Goal: Task Accomplishment & Management: Use online tool/utility

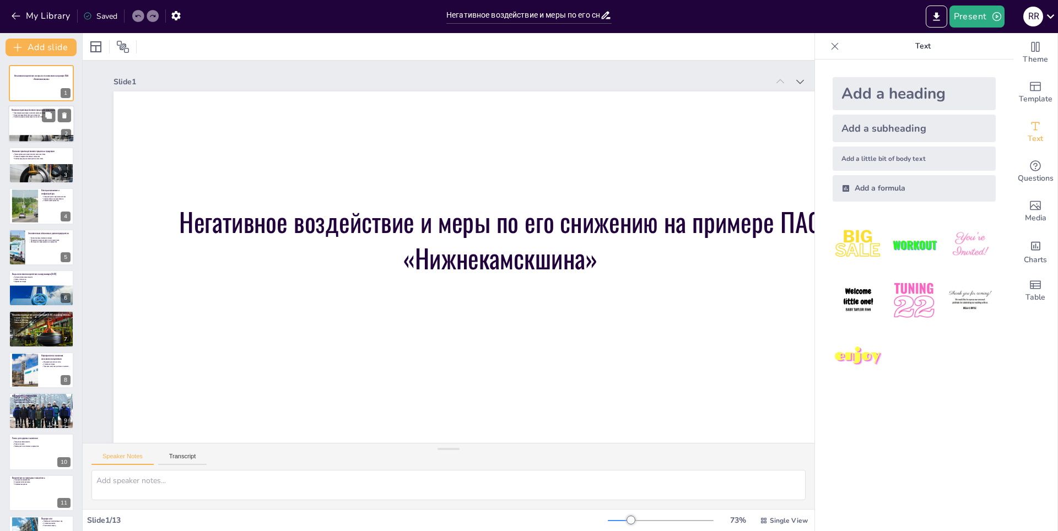
click at [25, 125] on div at bounding box center [41, 124] width 66 height 37
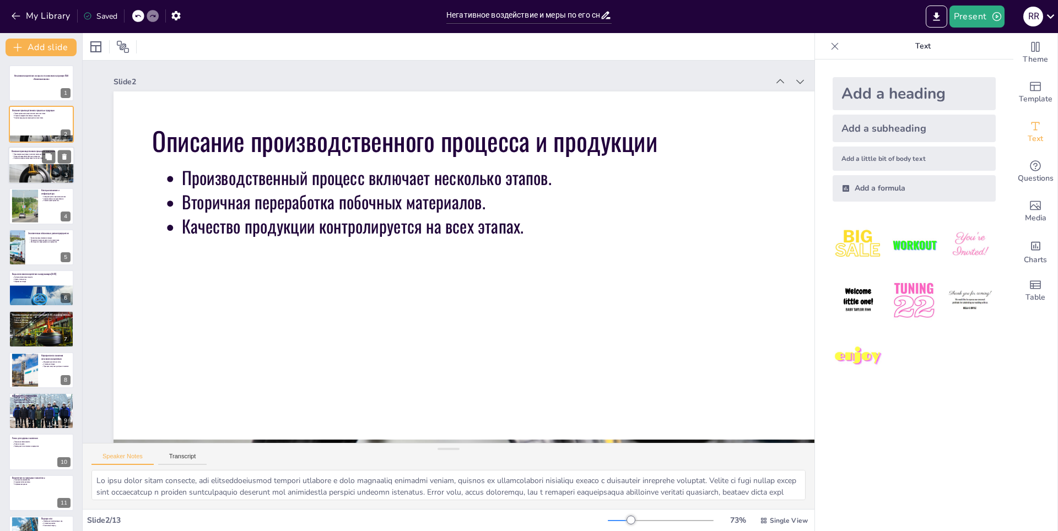
click at [45, 174] on div at bounding box center [41, 180] width 66 height 44
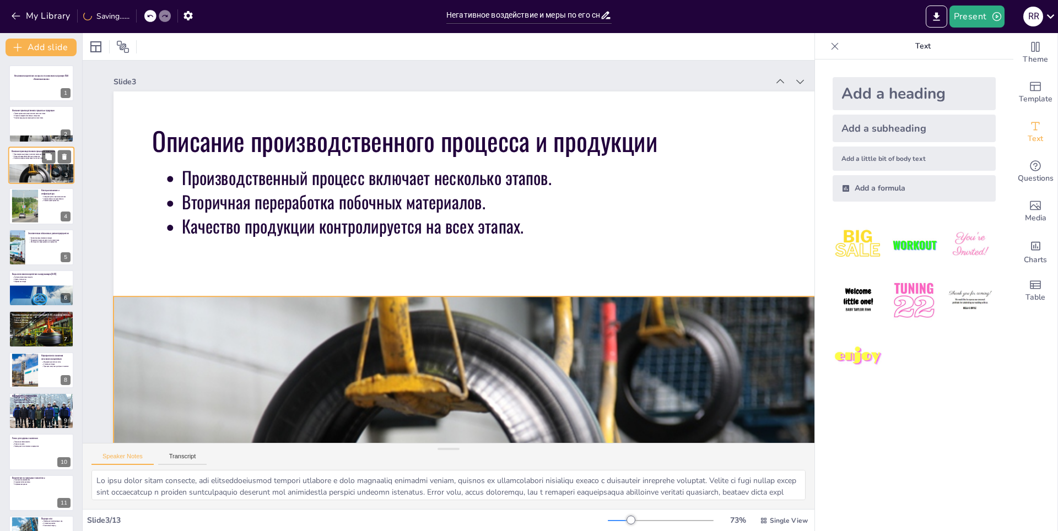
click at [12, 170] on div at bounding box center [41, 180] width 66 height 44
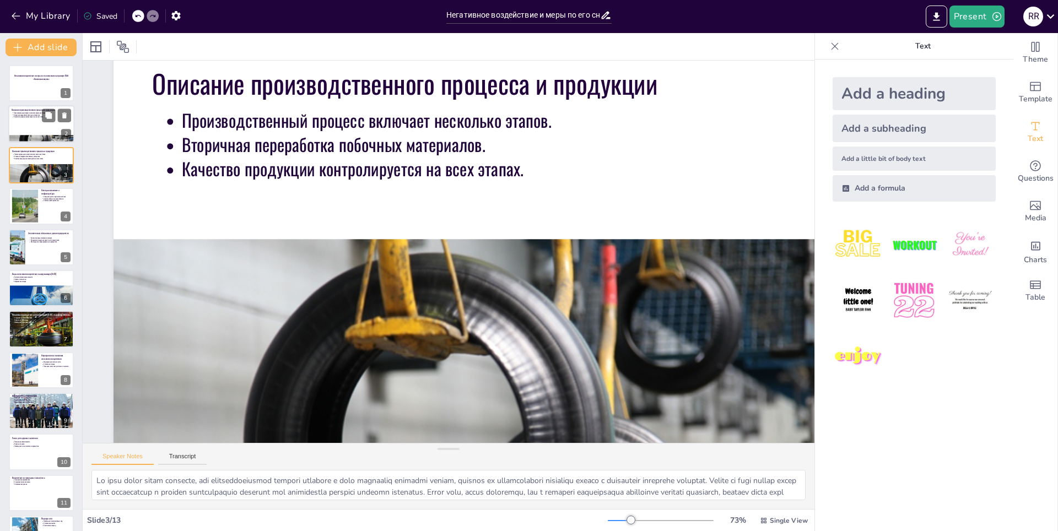
click at [24, 122] on div at bounding box center [41, 124] width 66 height 37
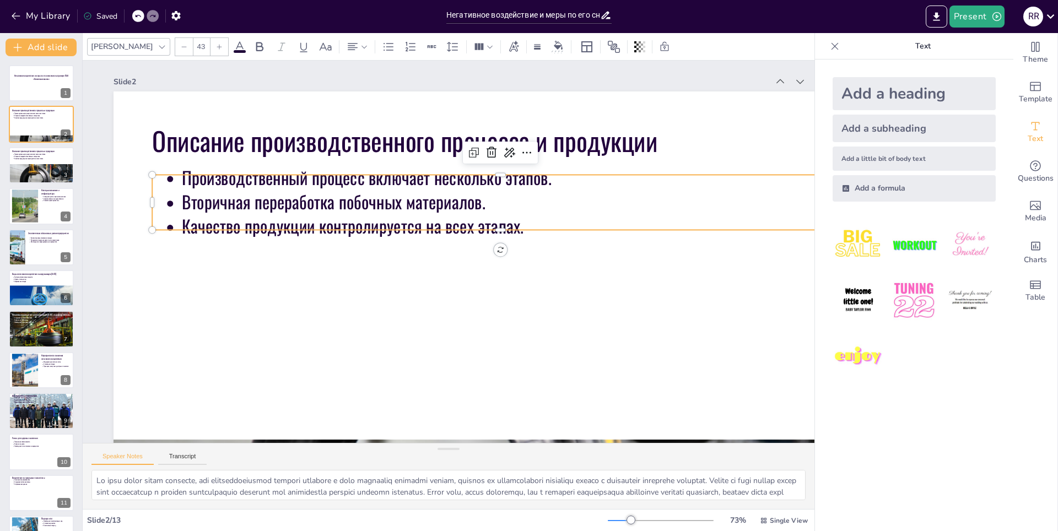
click at [557, 222] on p "Качество продукции контролируется на всех этапах." at bounding box center [516, 226] width 668 height 24
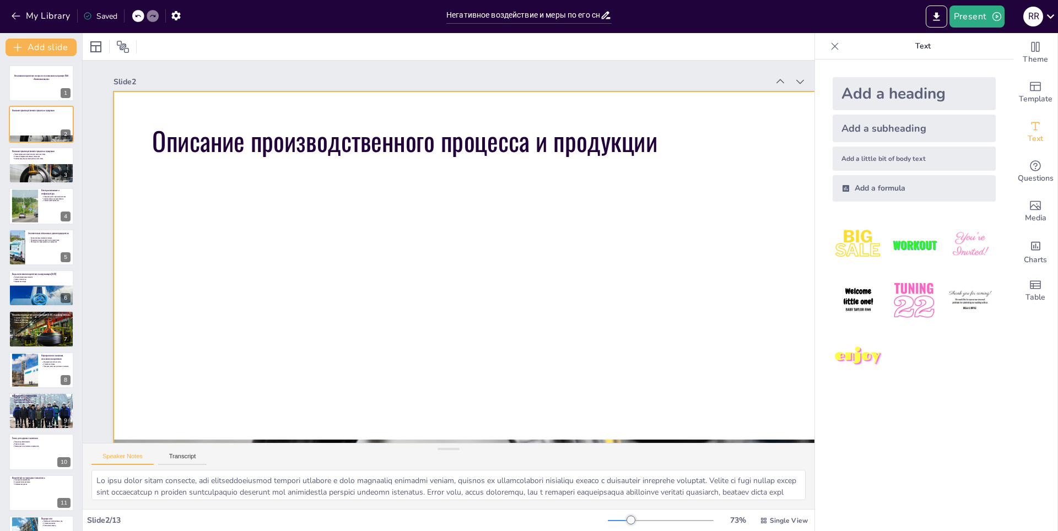
click at [336, 243] on div at bounding box center [501, 310] width 774 height 436
click at [291, 341] on div at bounding box center [501, 310] width 774 height 436
click at [28, 178] on div at bounding box center [41, 180] width 66 height 44
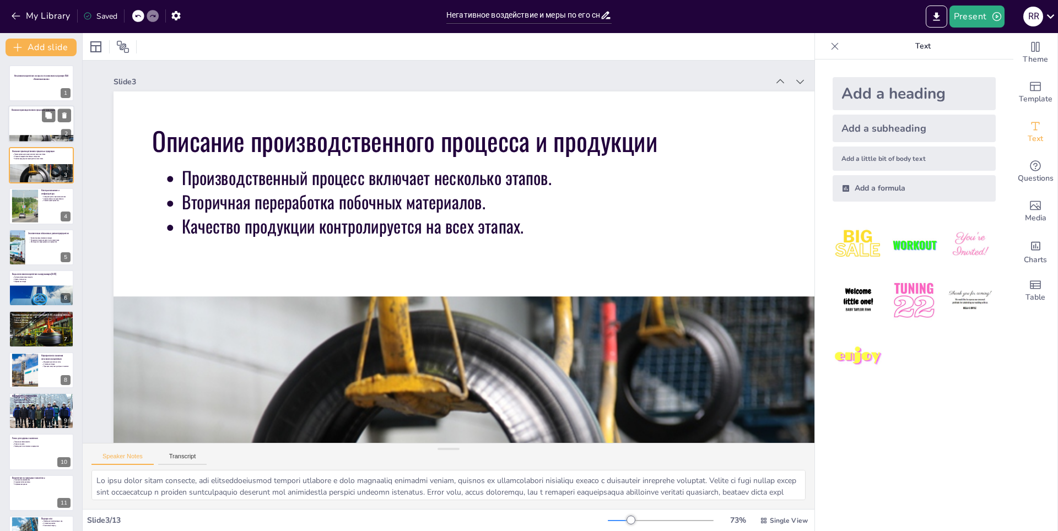
click at [30, 123] on div at bounding box center [41, 124] width 66 height 37
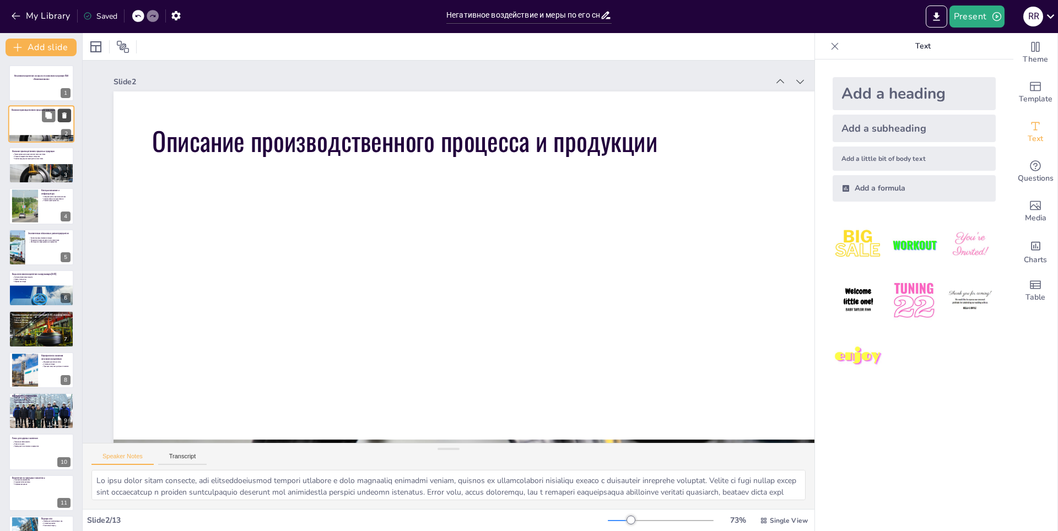
click at [67, 115] on icon at bounding box center [65, 116] width 8 height 8
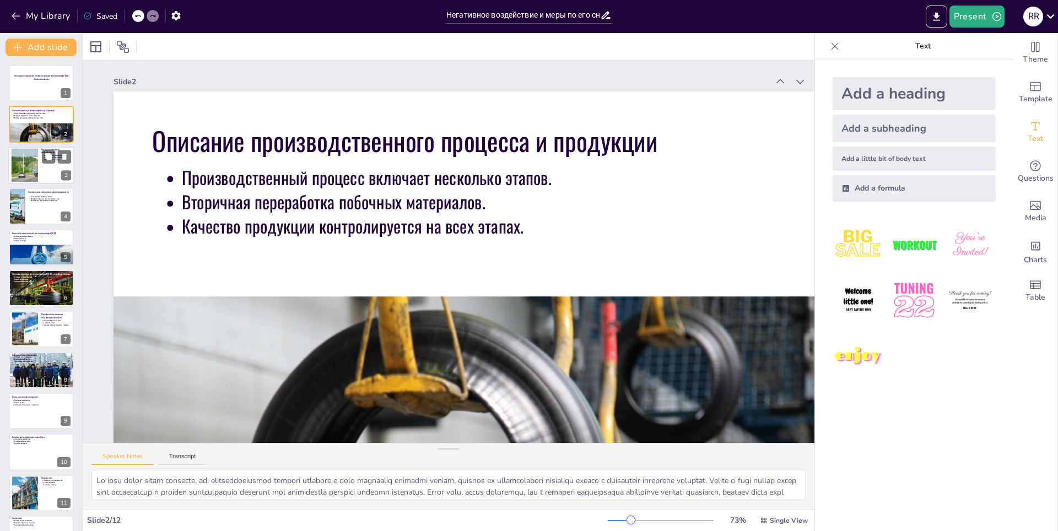
click at [52, 181] on div at bounding box center [41, 165] width 66 height 37
type textarea "Loremipsumdolorsi ametco a elitseddoeiu temp incididu utlabo etdolore, magnaali…"
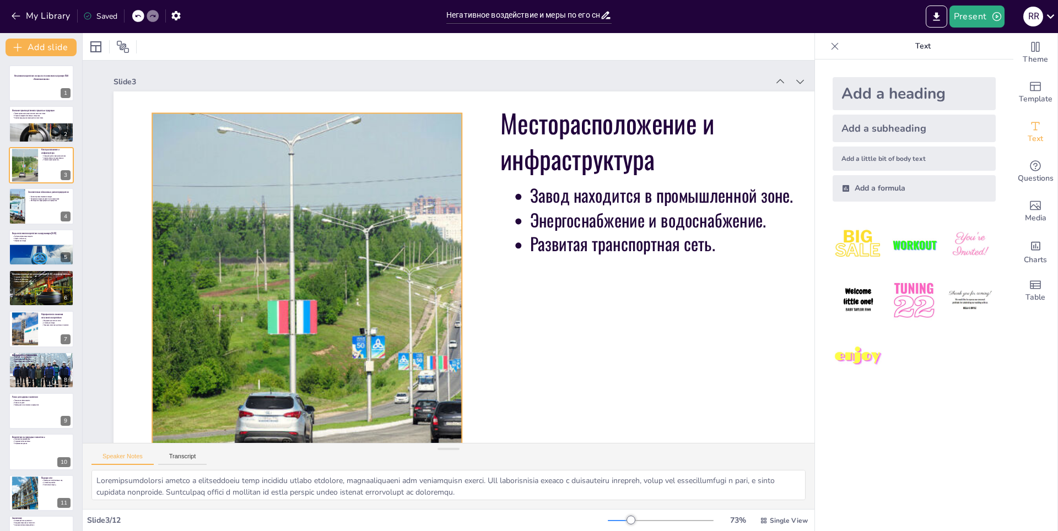
click at [353, 385] on div at bounding box center [307, 309] width 588 height 392
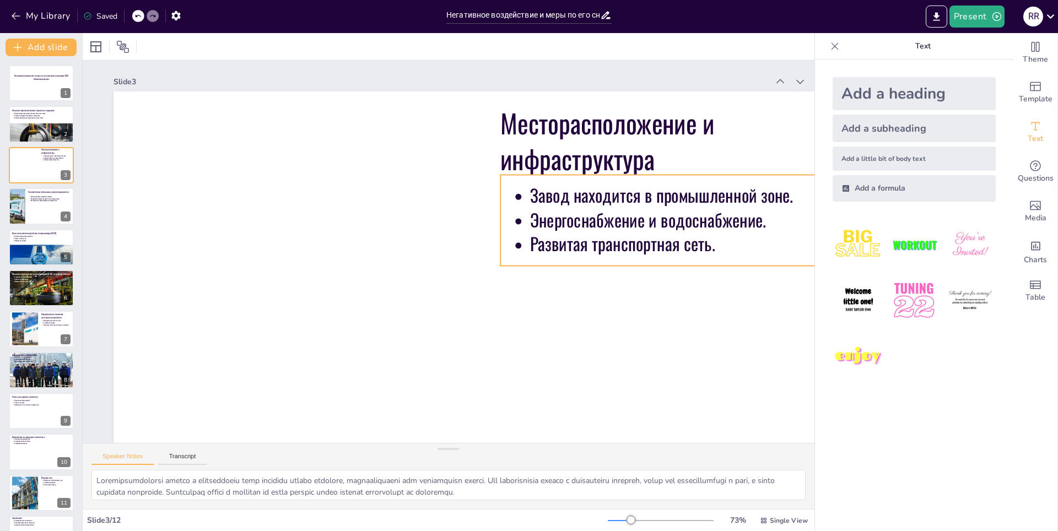
click at [603, 190] on p "Завод находится в промышленной зоне." at bounding box center [689, 195] width 319 height 24
click at [595, 195] on p "Завод находится в промышленной зоне." at bounding box center [689, 195] width 319 height 24
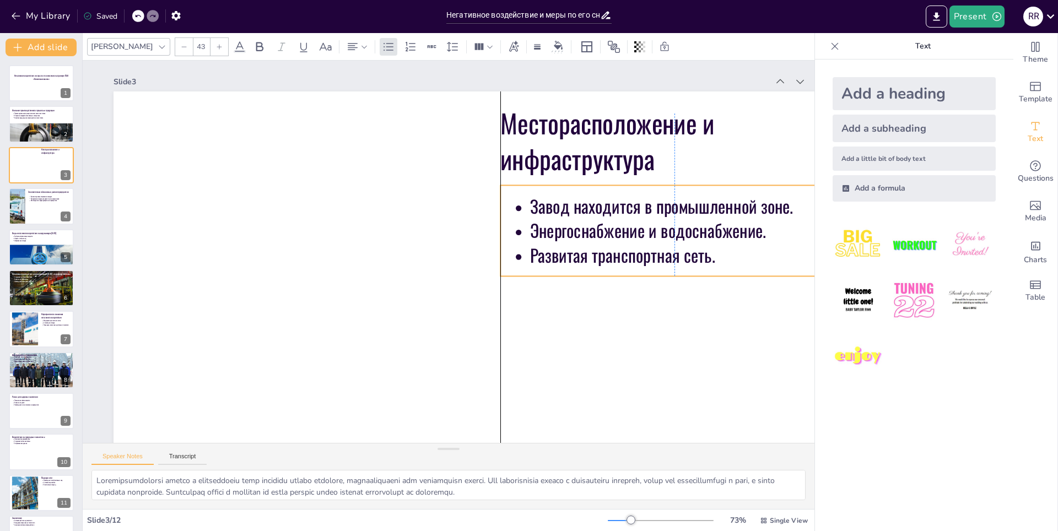
drag, startPoint x: 514, startPoint y: 196, endPoint x: 513, endPoint y: 207, distance: 10.5
click at [513, 207] on ul "Завод находится в промышленной зоне. Энергоснабжение и водоснабжение. Развитая …" at bounding box center [675, 231] width 348 height 73
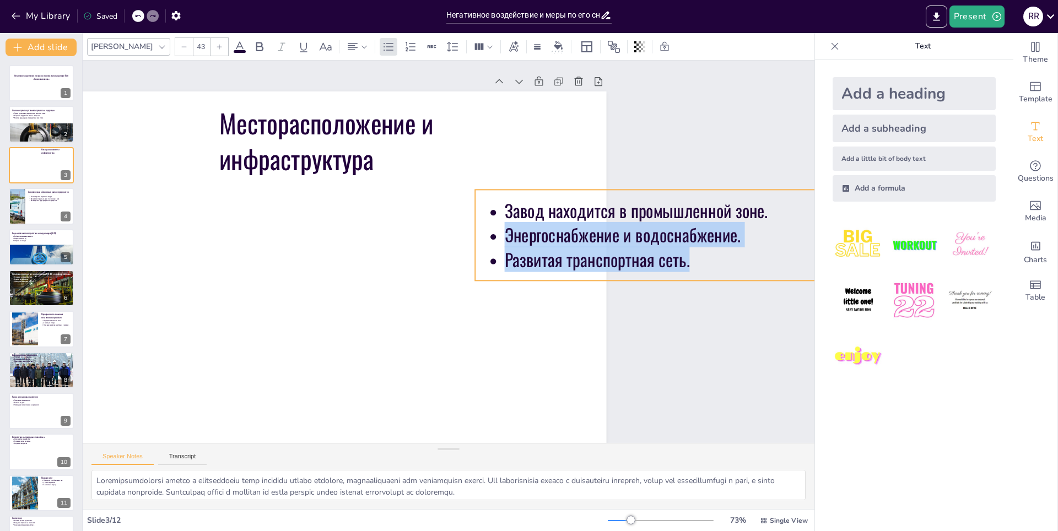
scroll to position [0, 120]
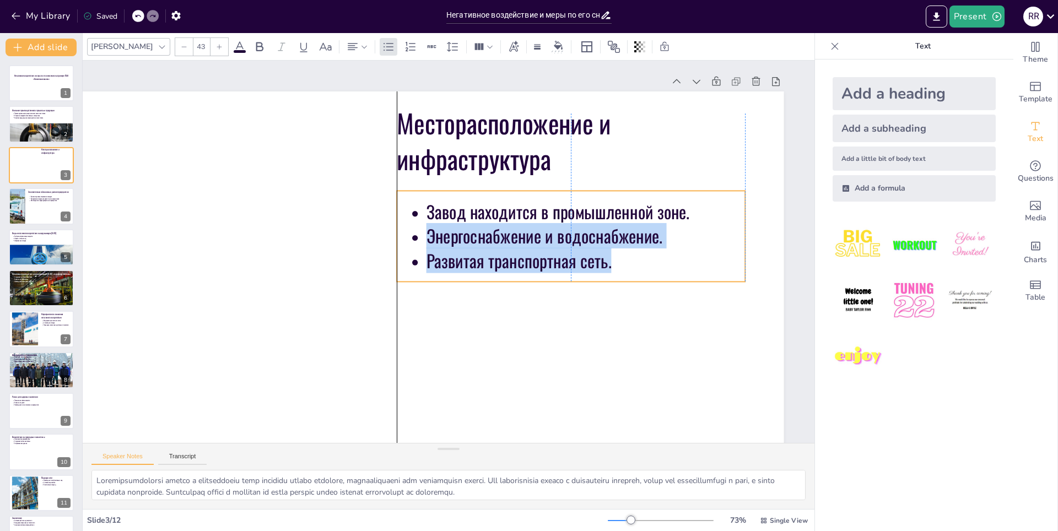
drag, startPoint x: 792, startPoint y: 213, endPoint x: 674, endPoint y: 218, distance: 118.1
click at [674, 218] on p "Завод находится в промышленной зоне." at bounding box center [586, 212] width 319 height 24
click at [674, 217] on p "Завод находится в промышленной зоне." at bounding box center [586, 212] width 319 height 24
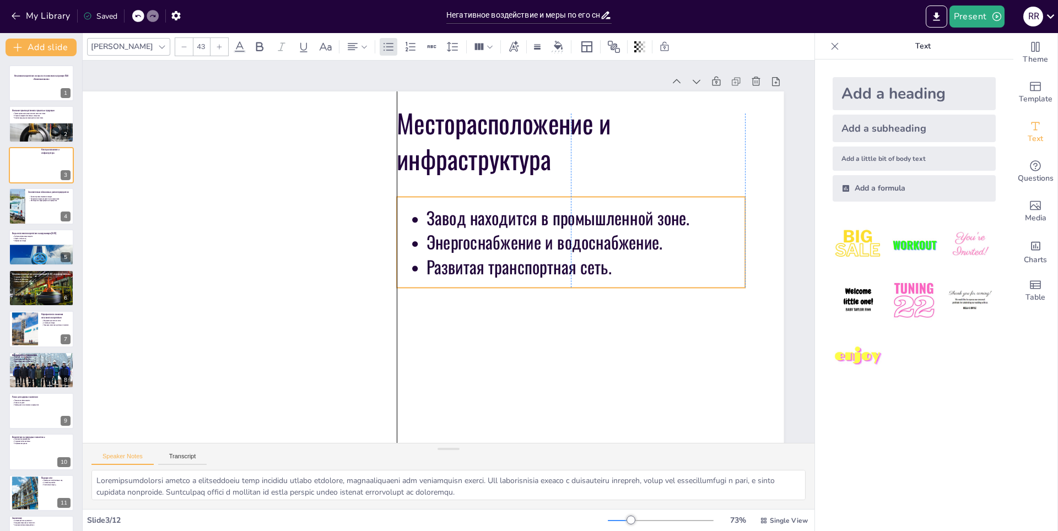
drag, startPoint x: 676, startPoint y: 216, endPoint x: 677, endPoint y: 222, distance: 6.2
click at [677, 222] on p "Завод находится в промышленной зоне." at bounding box center [586, 218] width 319 height 24
click at [675, 220] on p "Завод находится в промышленной зоне." at bounding box center [586, 218] width 319 height 24
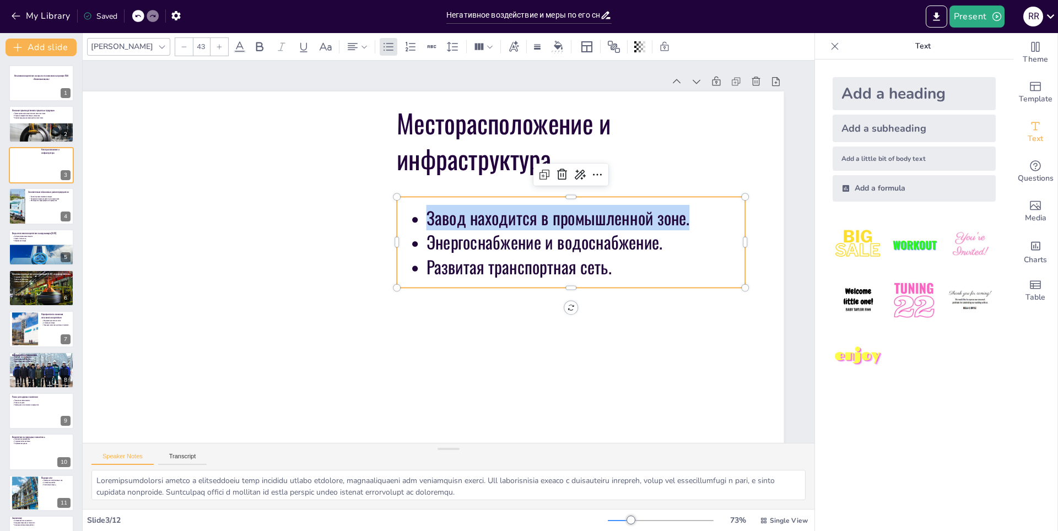
click at [675, 220] on p "Завод находится в промышленной зоне." at bounding box center [586, 218] width 319 height 24
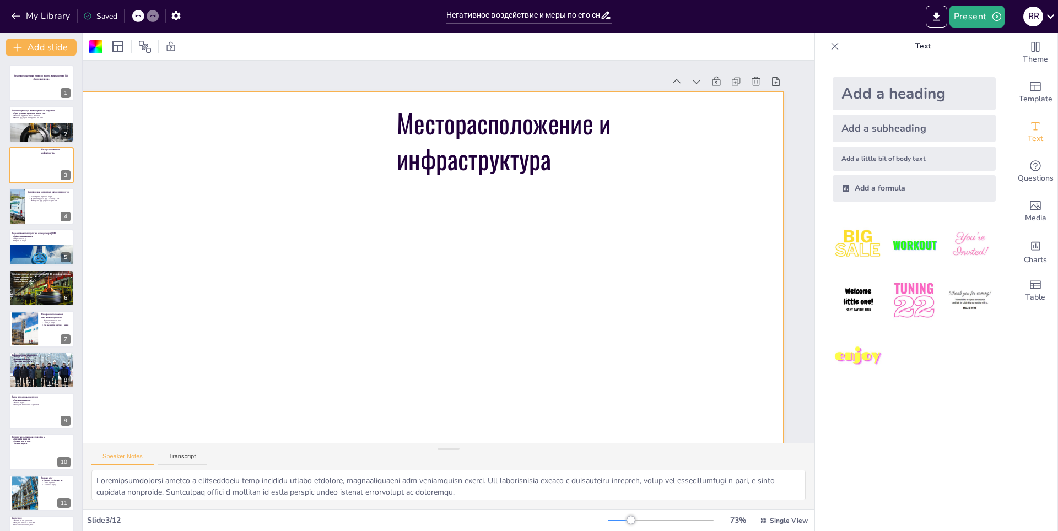
click at [135, 14] on icon at bounding box center [138, 16] width 7 height 7
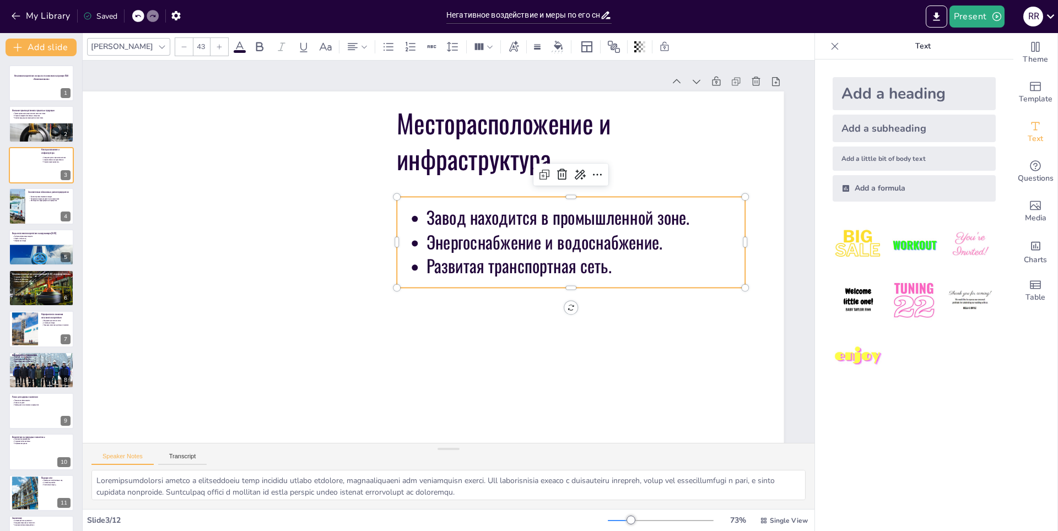
click at [448, 223] on p "Завод находится в промышленной зоне." at bounding box center [586, 217] width 319 height 24
click at [407, 213] on ul "Завод находится в промышленной зоне. Энергоснабжение и водоснабжение. Развитая …" at bounding box center [571, 241] width 348 height 73
click at [397, 216] on ul "Завод находится в промышленной зоне. Энергоснабжение и водоснабжение. Развитая …" at bounding box center [571, 241] width 348 height 73
click at [427, 219] on li "Завод находится в промышленной зоне." at bounding box center [586, 217] width 319 height 24
click at [427, 219] on p "Завод находится в промышленной зоне." at bounding box center [586, 217] width 319 height 24
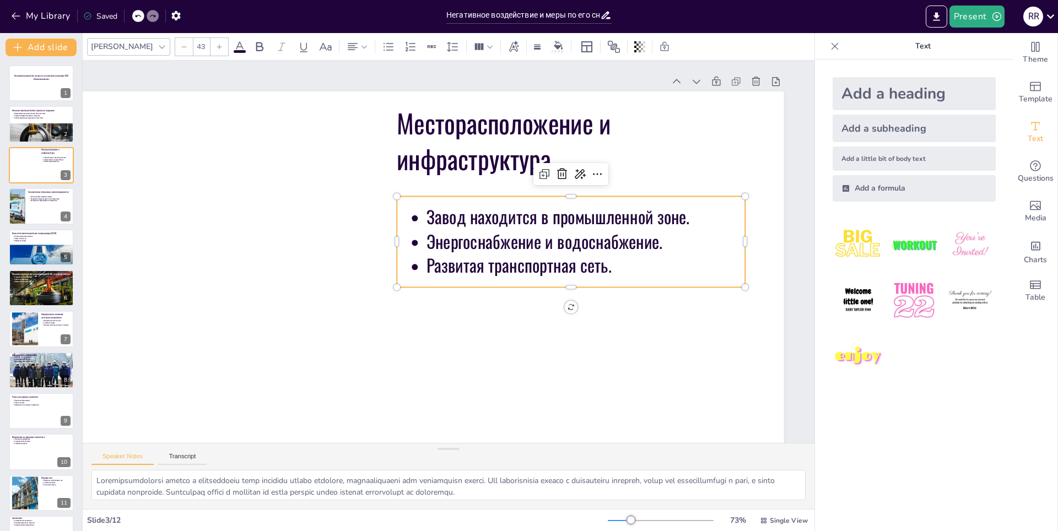
click at [427, 219] on p "Завод находится в промышленной зоне." at bounding box center [586, 217] width 319 height 24
click at [427, 222] on p "Завод находится в промышленной зоне." at bounding box center [586, 218] width 319 height 24
click at [427, 219] on p "Завод находится в промышленной зоне." at bounding box center [586, 218] width 319 height 24
click at [427, 218] on p "Завод находится в промышленной зоне." at bounding box center [586, 218] width 319 height 24
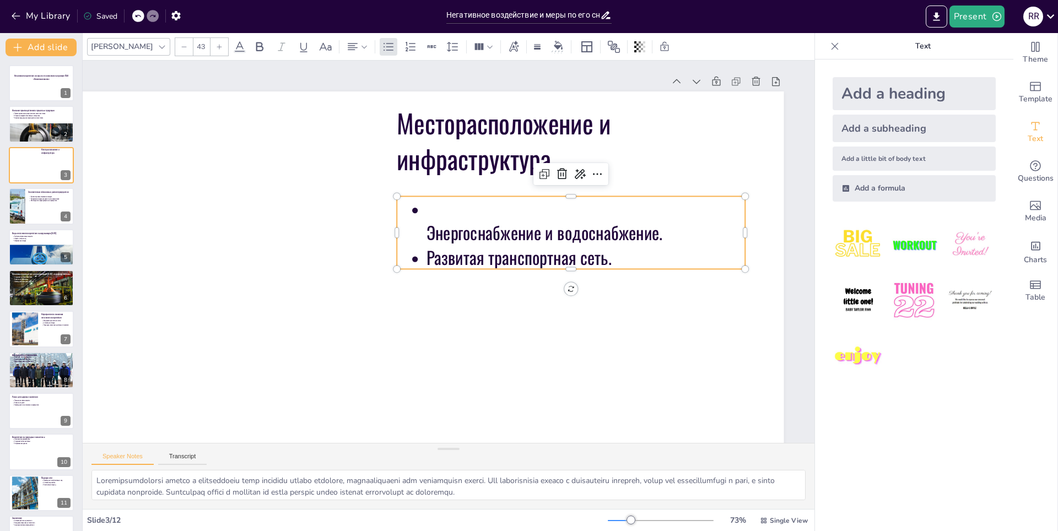
click at [405, 227] on ul "Энергоснабжение и водоснабжение. Развитая транспортная сеть." at bounding box center [571, 233] width 348 height 73
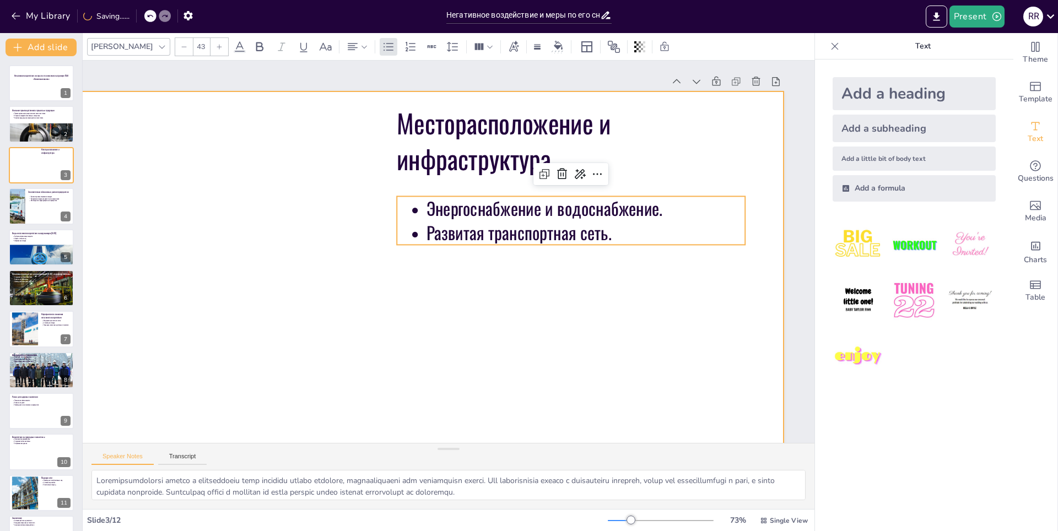
click at [530, 354] on div at bounding box center [397, 310] width 774 height 436
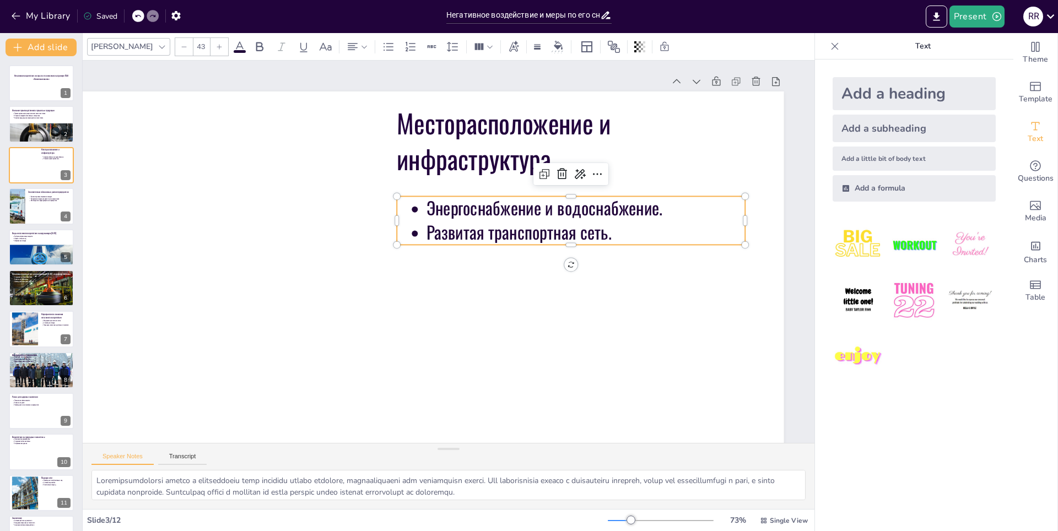
click at [557, 217] on p "Энергоснабжение и водоснабжение." at bounding box center [586, 208] width 319 height 24
click at [593, 231] on p "Развитая транспортная сеть." at bounding box center [586, 232] width 319 height 24
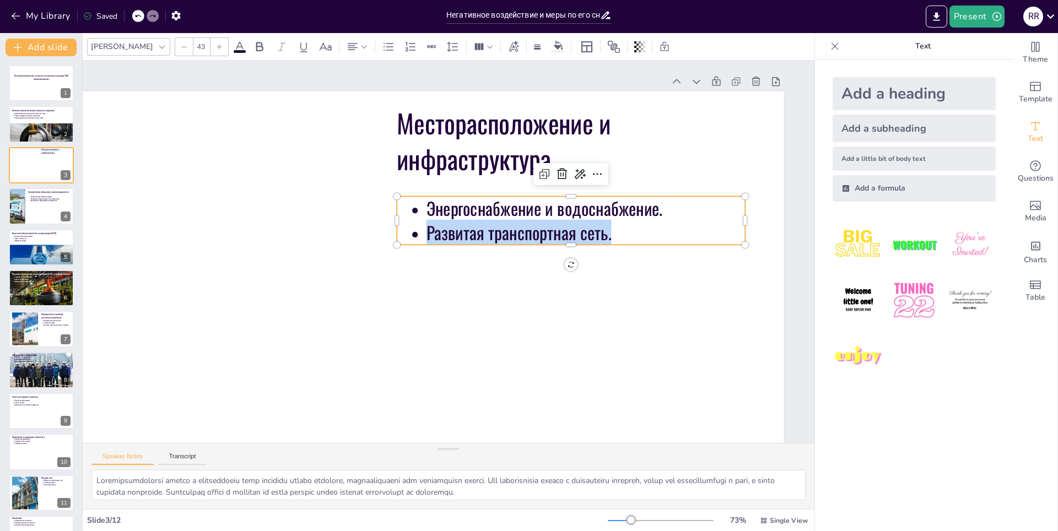
click at [593, 232] on p "Развитая транспортная сеть." at bounding box center [586, 233] width 319 height 24
click at [596, 232] on p "Развитая транспортная сеть." at bounding box center [586, 233] width 319 height 24
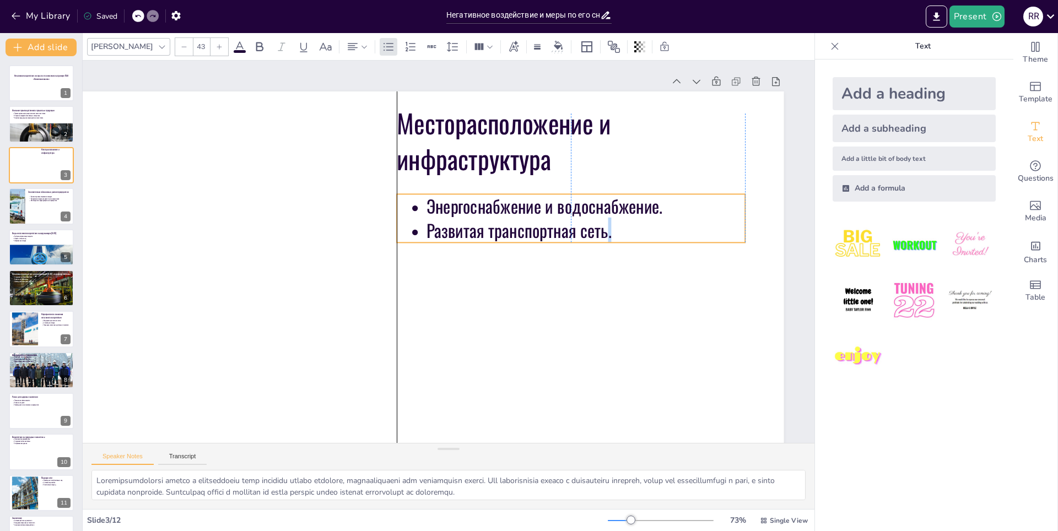
click at [594, 230] on p "Развитая транспортная сеть." at bounding box center [586, 230] width 319 height 24
click at [477, 234] on p "Развитая транспортная сеть." at bounding box center [586, 230] width 319 height 24
click at [465, 233] on p "Развитая транспортная сеть." at bounding box center [586, 230] width 319 height 24
click at [465, 233] on p "Развитая транспортная сеть." at bounding box center [586, 231] width 319 height 24
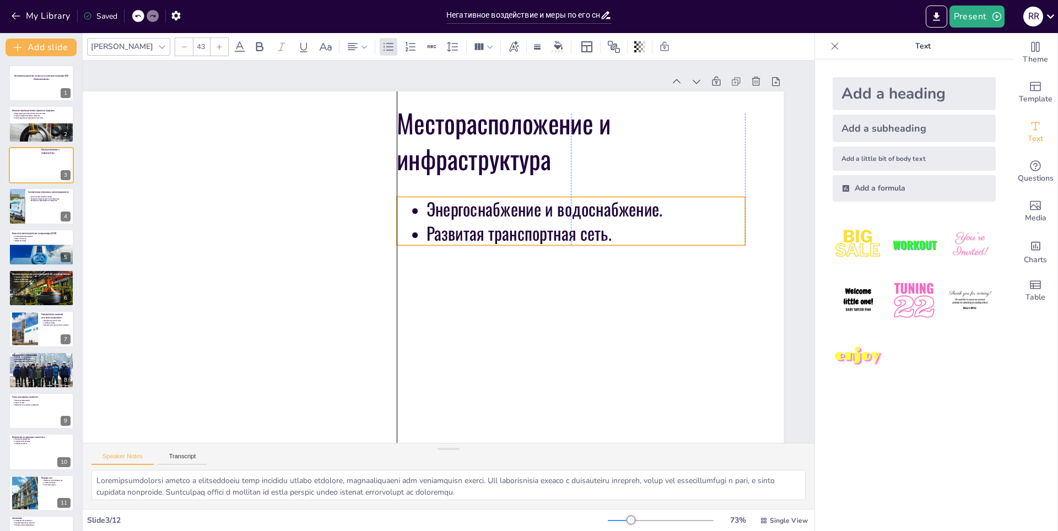
click at [463, 236] on p "Развитая транспортная сеть." at bounding box center [586, 233] width 319 height 24
click at [458, 236] on p "Развитая транспортная сеть." at bounding box center [586, 233] width 319 height 24
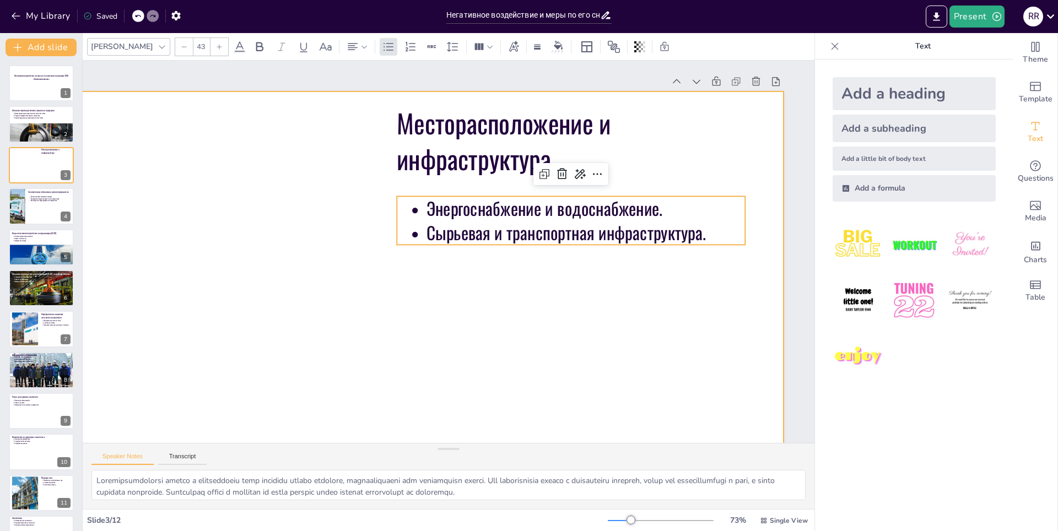
drag, startPoint x: 413, startPoint y: 288, endPoint x: 408, endPoint y: 287, distance: 5.6
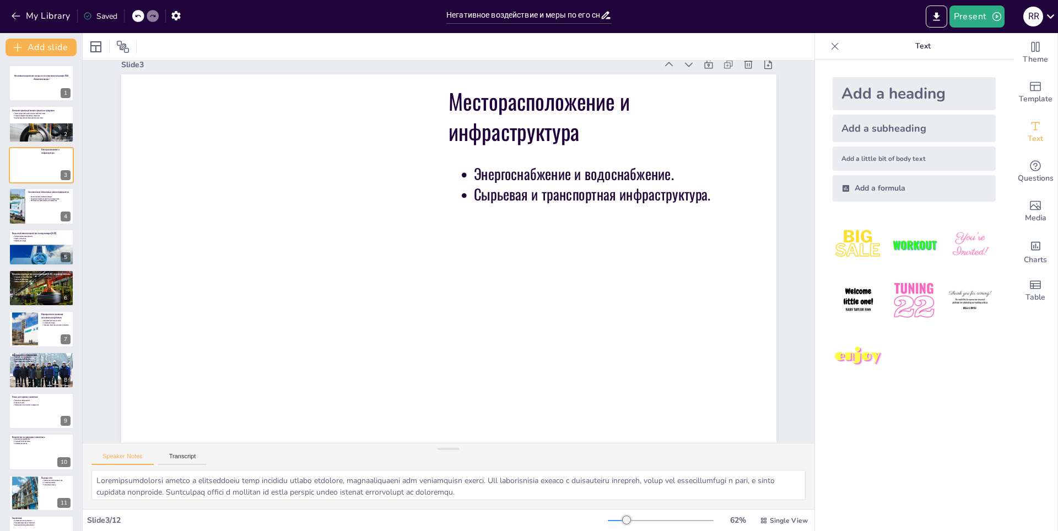
scroll to position [25, 2]
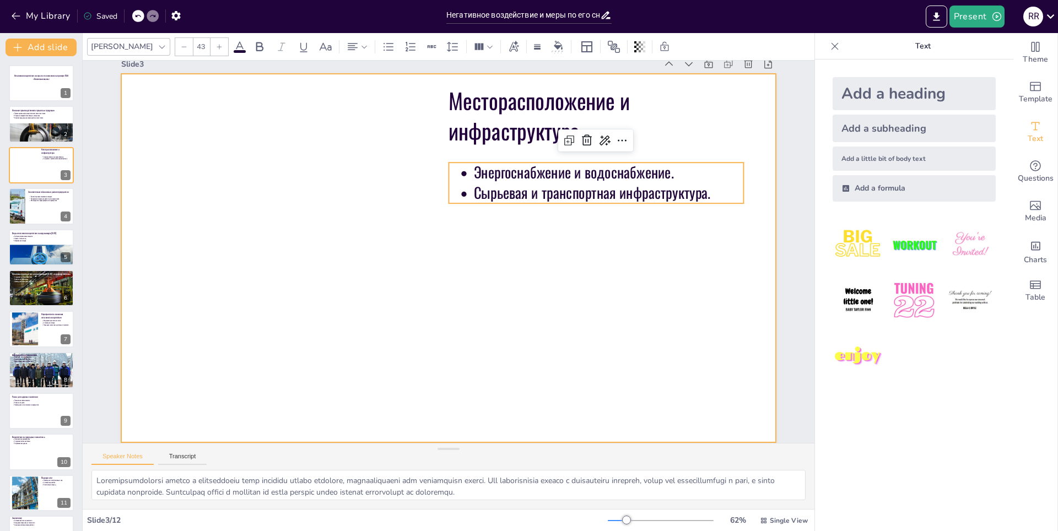
click at [533, 205] on div at bounding box center [448, 258] width 655 height 369
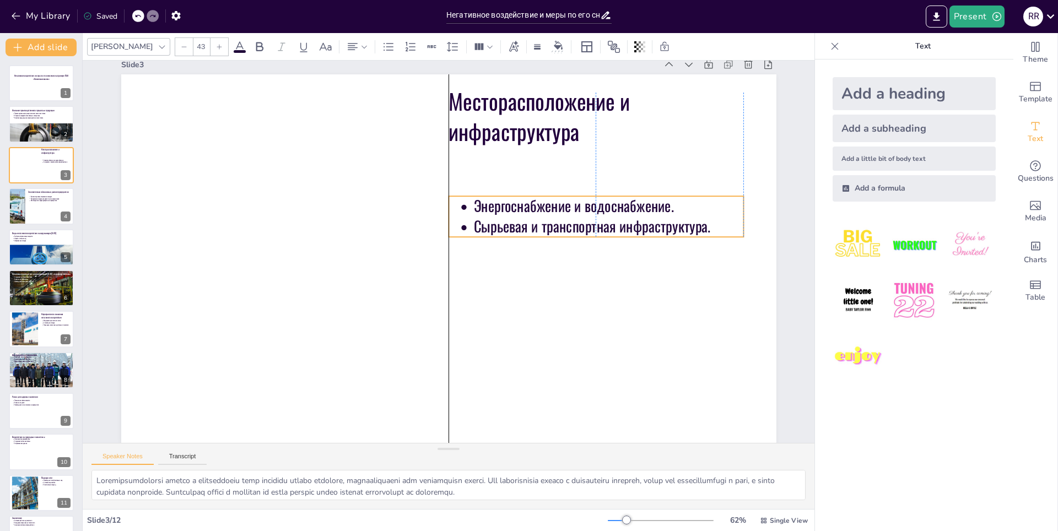
drag, startPoint x: 533, startPoint y: 186, endPoint x: 536, endPoint y: 219, distance: 33.2
click at [536, 219] on p "Сырьевая и транспортная инфраструктура." at bounding box center [609, 226] width 270 height 20
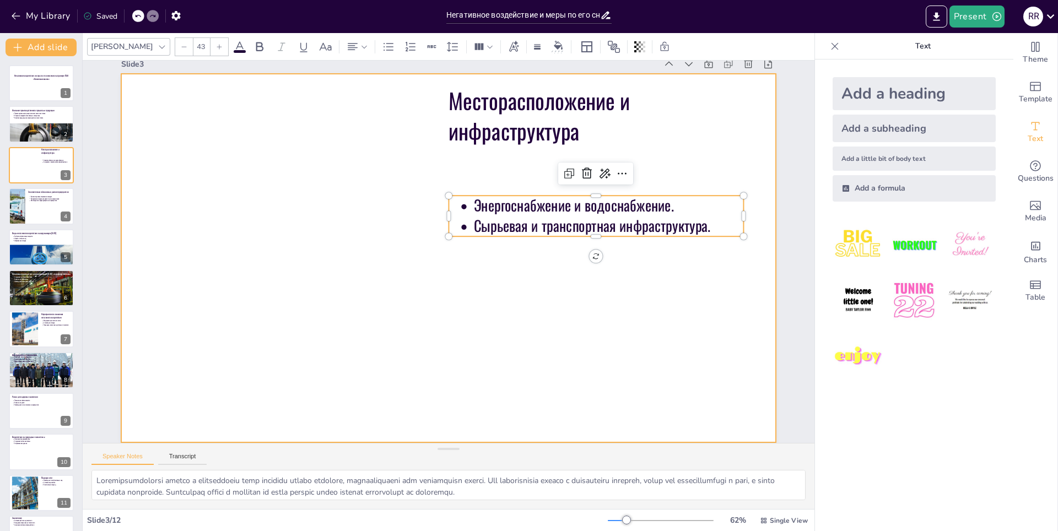
click at [549, 313] on div at bounding box center [448, 258] width 655 height 369
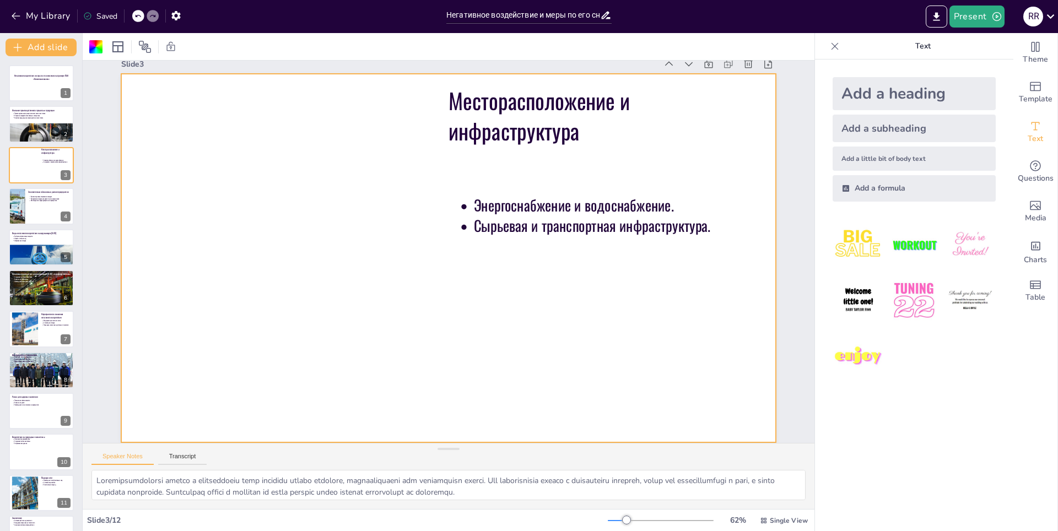
scroll to position [25, 0]
click at [37, 219] on div at bounding box center [41, 205] width 66 height 37
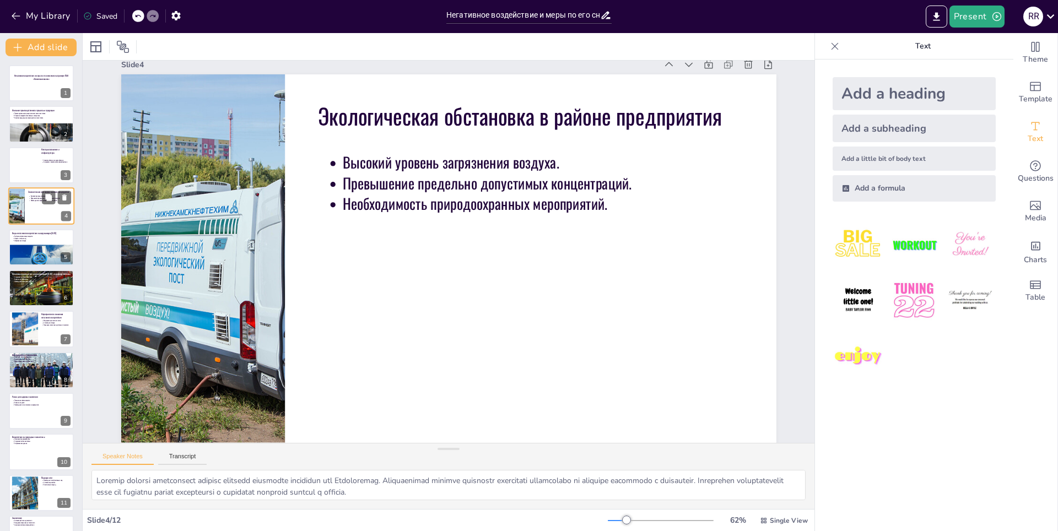
scroll to position [0, 0]
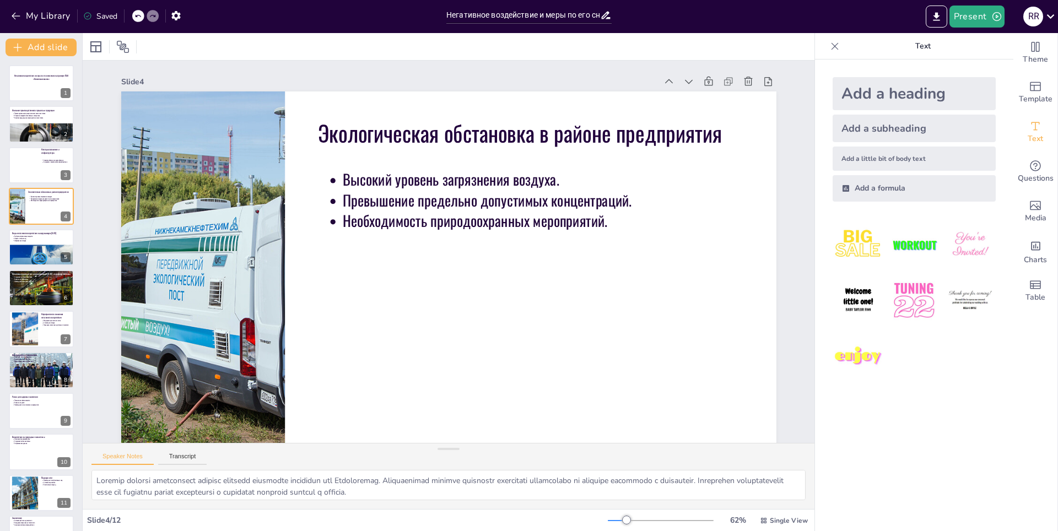
click at [25, 268] on div "Негативное воздействие и меры по его снижению на примере ПАО «Нижнекамскшина» 1…" at bounding box center [41, 309] width 82 height 488
click at [23, 265] on div "Виды негативного воздействия на окружающую [DATE] Выбросы загрязняющих веществ.…" at bounding box center [41, 247] width 66 height 37
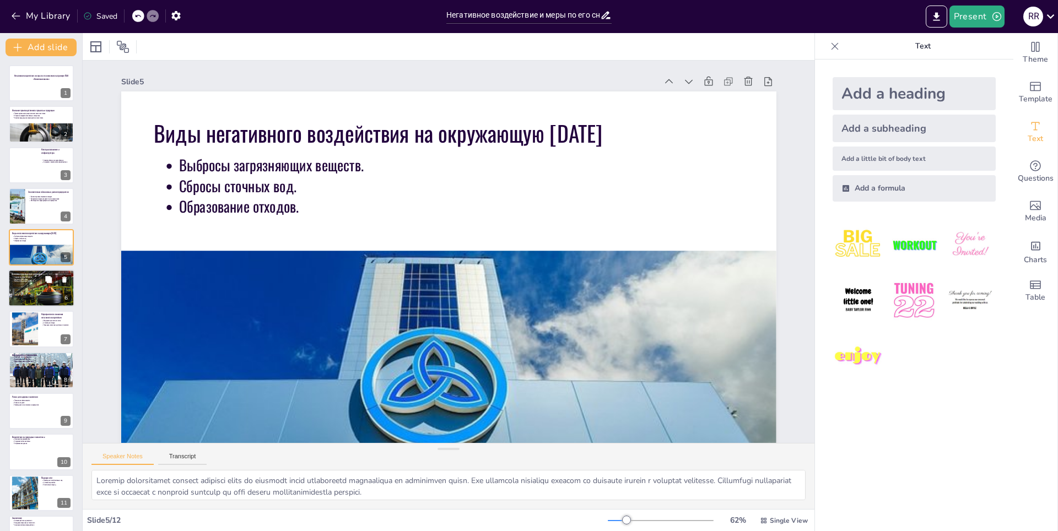
click at [22, 286] on div at bounding box center [41, 288] width 66 height 44
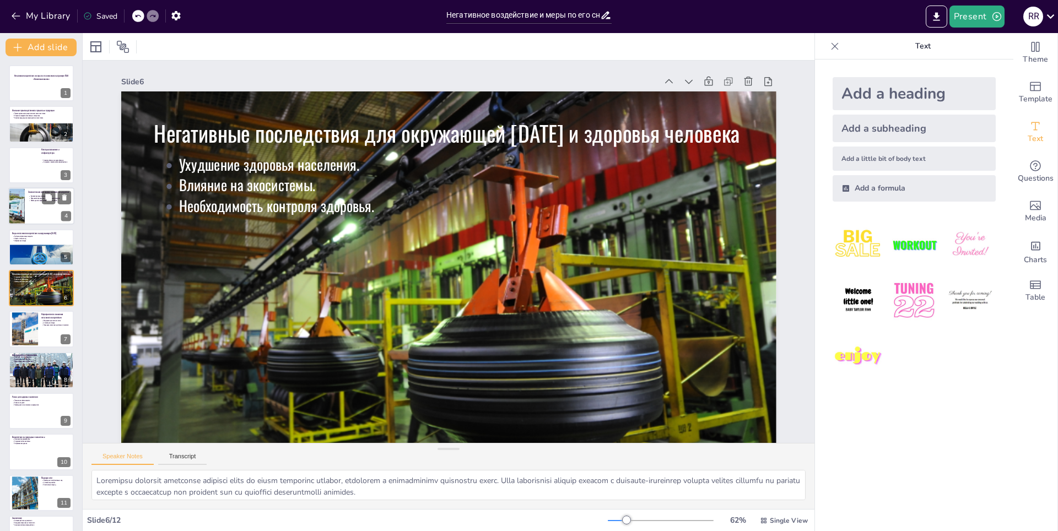
click at [14, 213] on div at bounding box center [16, 205] width 56 height 37
type textarea "Loremip dolorsi ametconsect adipisc elitsedd eiusmodte incididun utl Etdolorema…"
